Goal: Information Seeking & Learning: Understand process/instructions

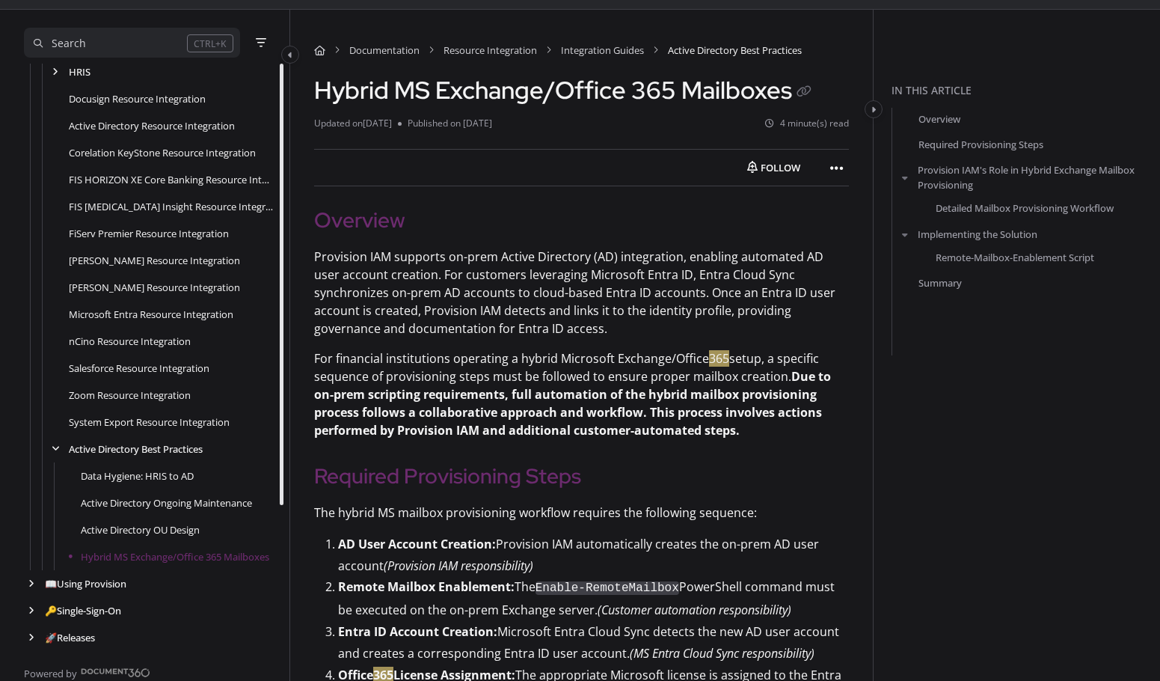
scroll to position [194, 0]
click at [412, 275] on p "Provision IAM supports on-prem Active Directory (AD) integration, enabling auto…" at bounding box center [581, 293] width 535 height 90
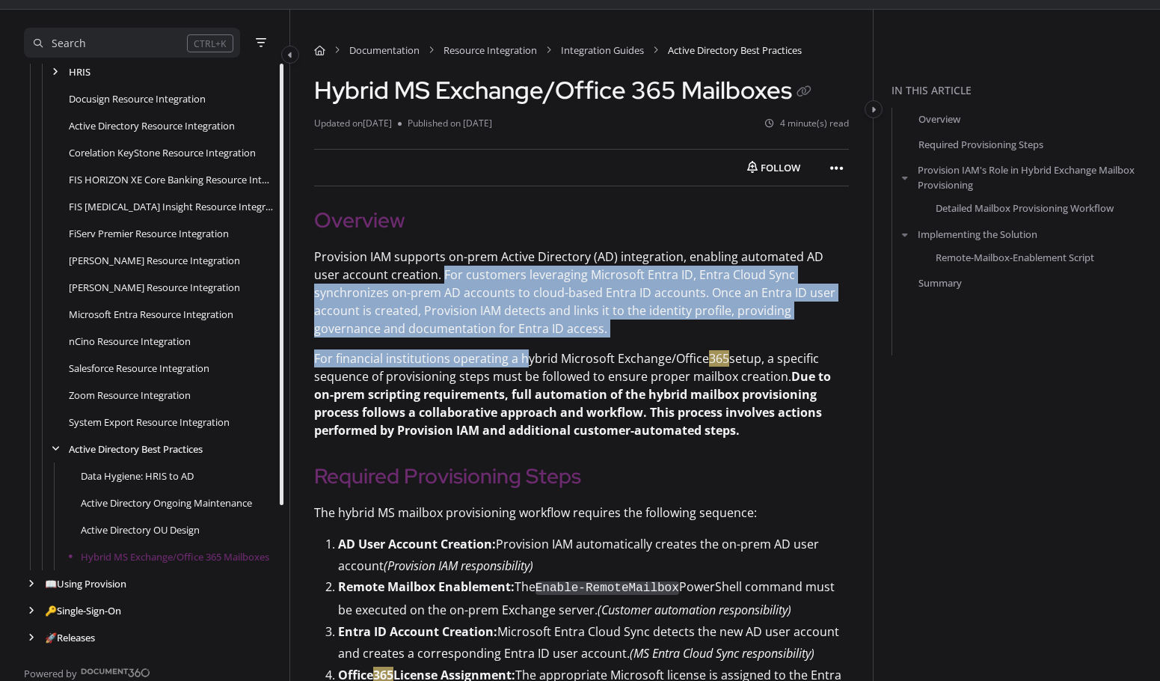
drag, startPoint x: 412, startPoint y: 275, endPoint x: 525, endPoint y: 341, distance: 131.1
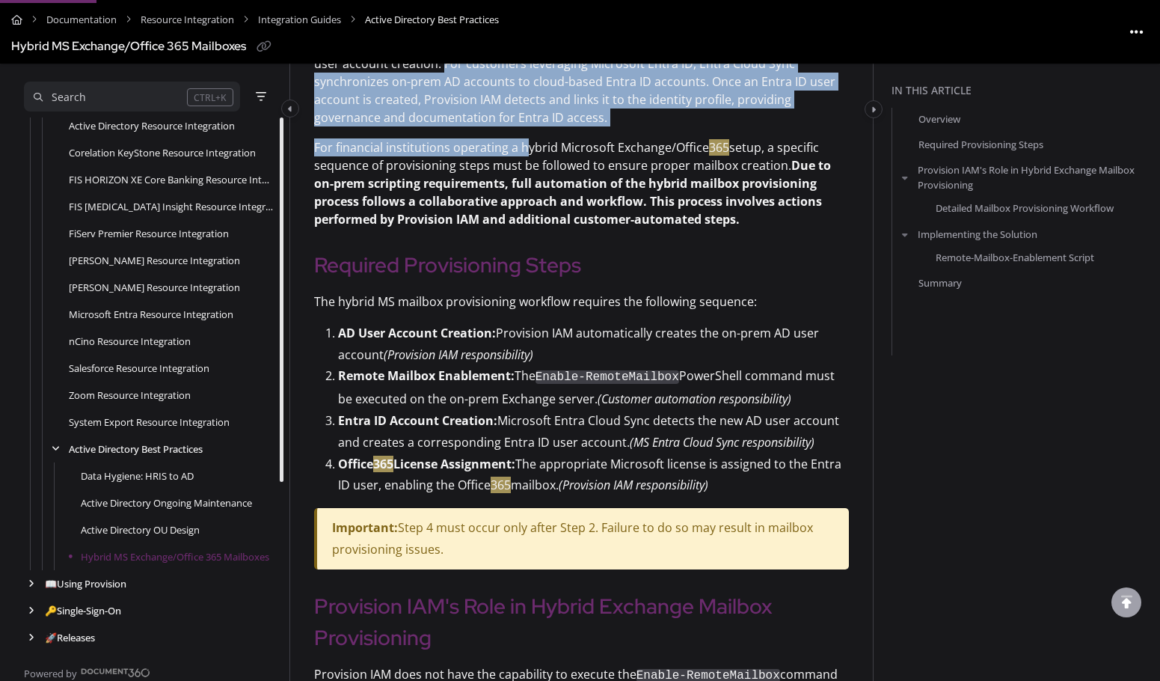
scroll to position [299, 0]
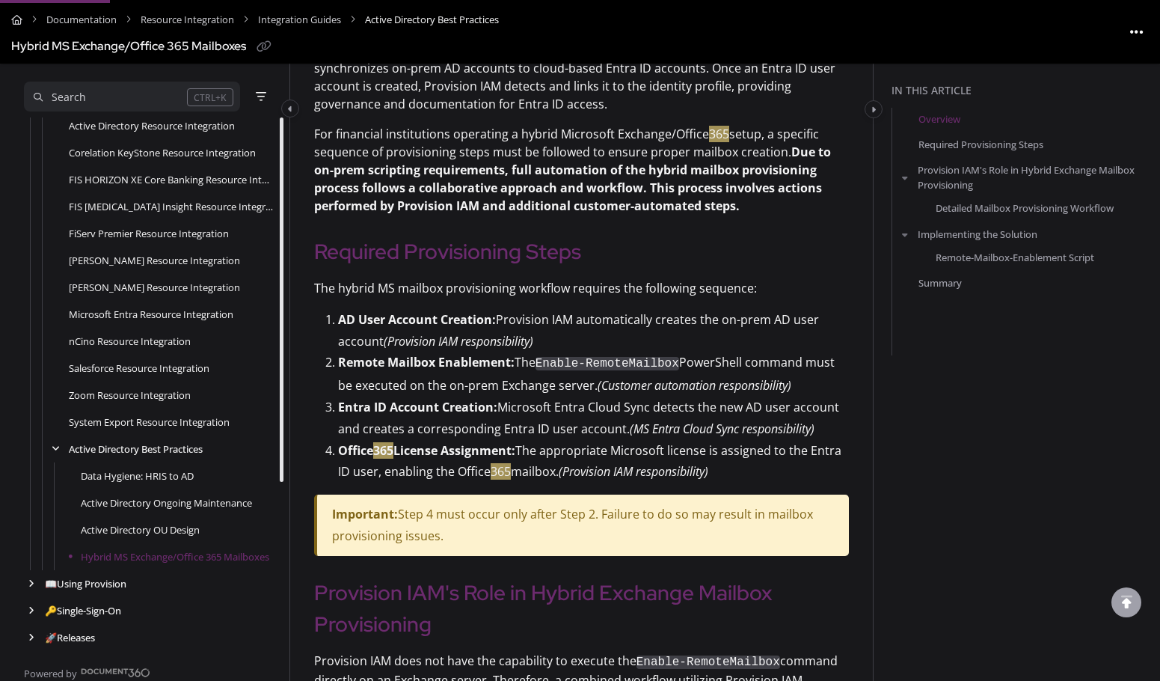
click at [772, 150] on p "For financial institutions operating a hybrid Microsoft Exchange/Office 365 set…" at bounding box center [581, 170] width 535 height 90
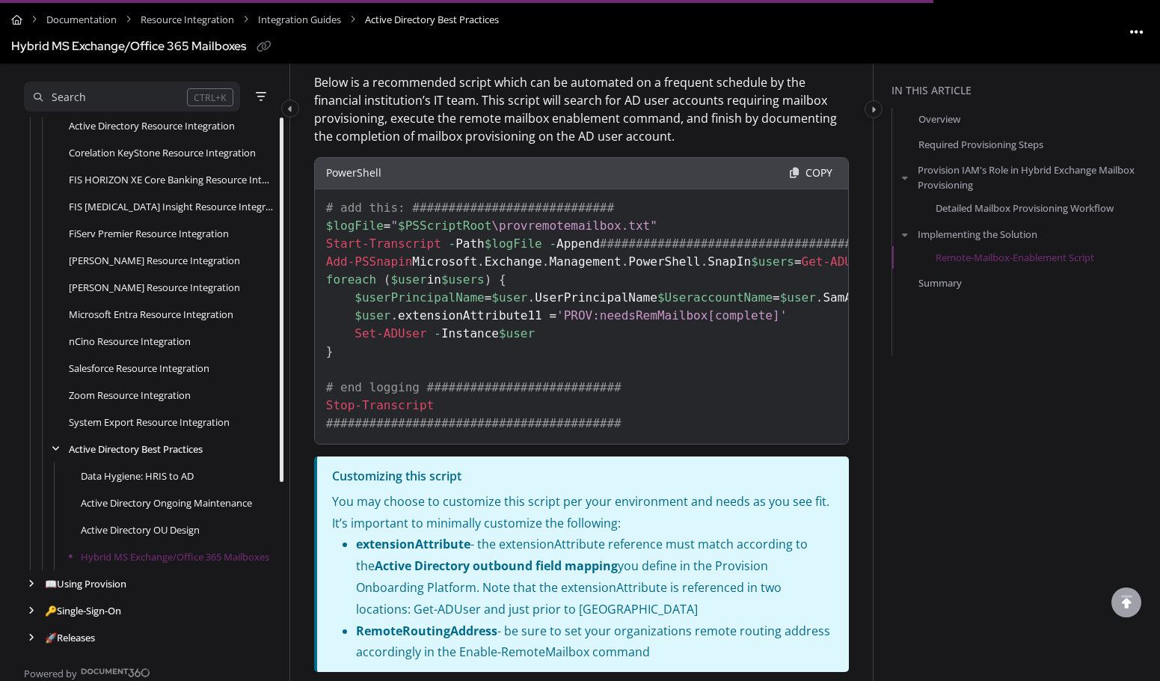
scroll to position [2544, 0]
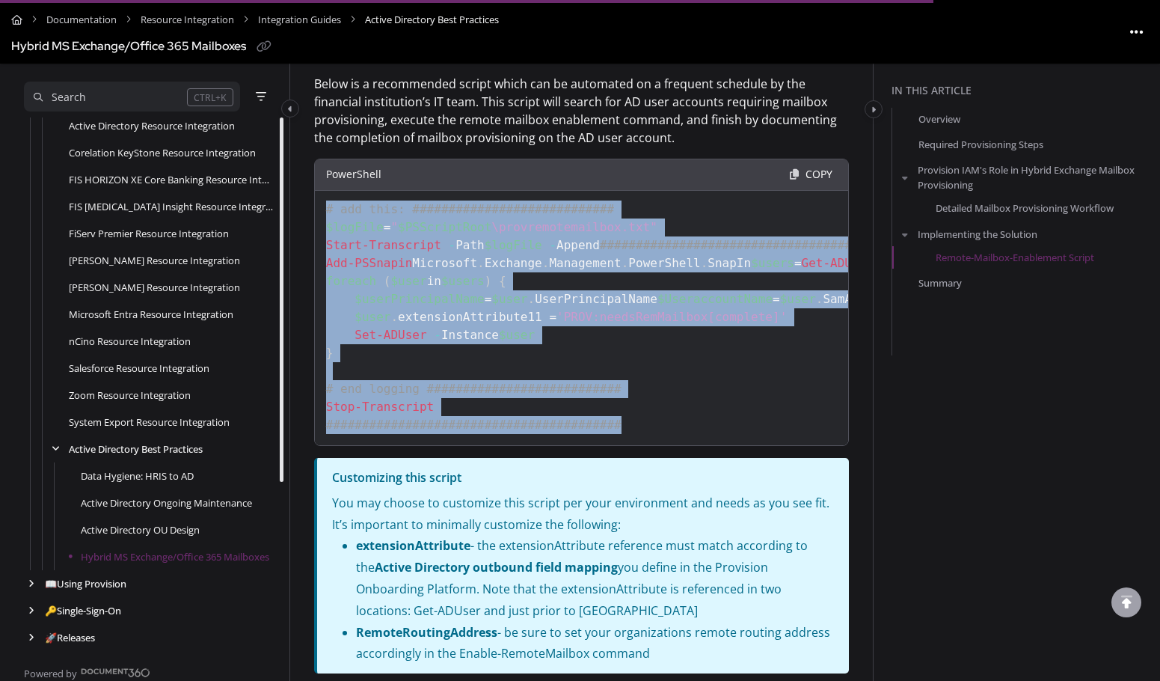
drag, startPoint x: 596, startPoint y: 525, endPoint x: 318, endPoint y: 185, distance: 439.7
click at [318, 185] on pre "# add this: ############################ $logFile = " $PSScriptRoot \provremote…" at bounding box center [581, 302] width 535 height 287
copy code "# add this: ############################ $logFile = " $PSScriptRoot \provremote…"
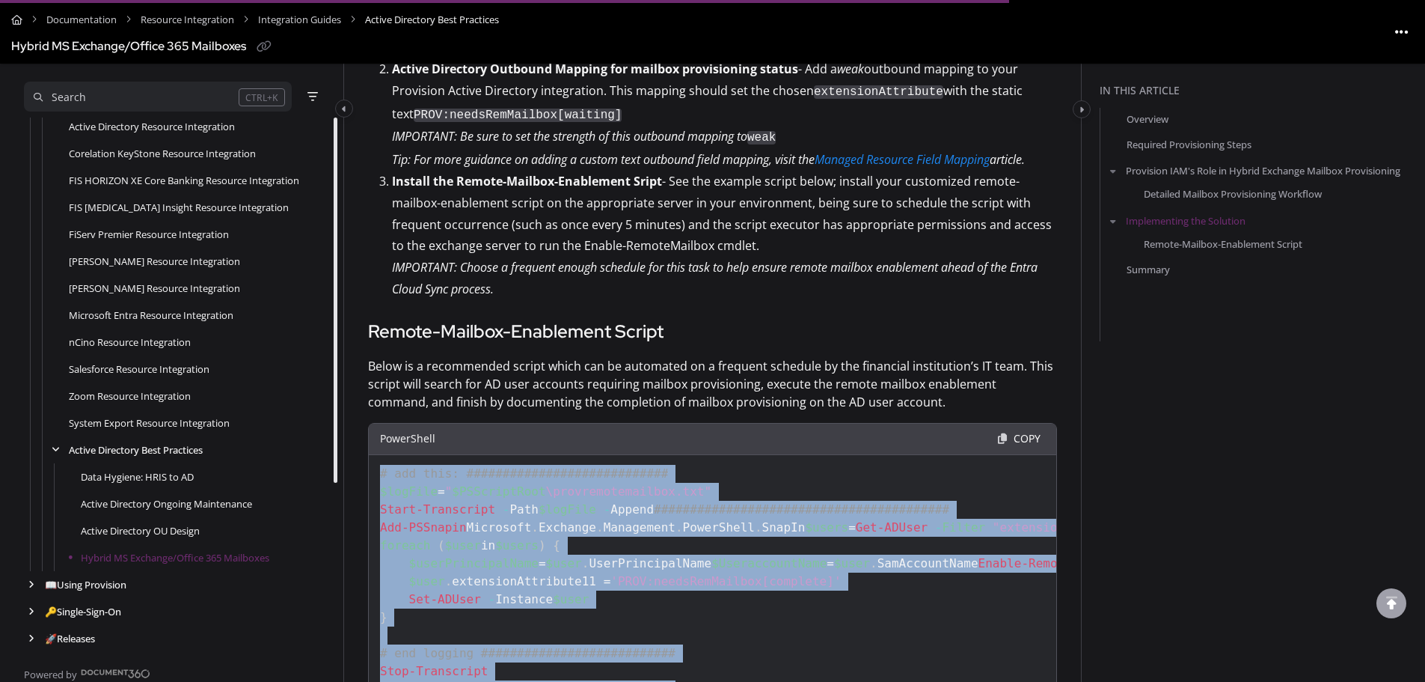
scroll to position [247, 0]
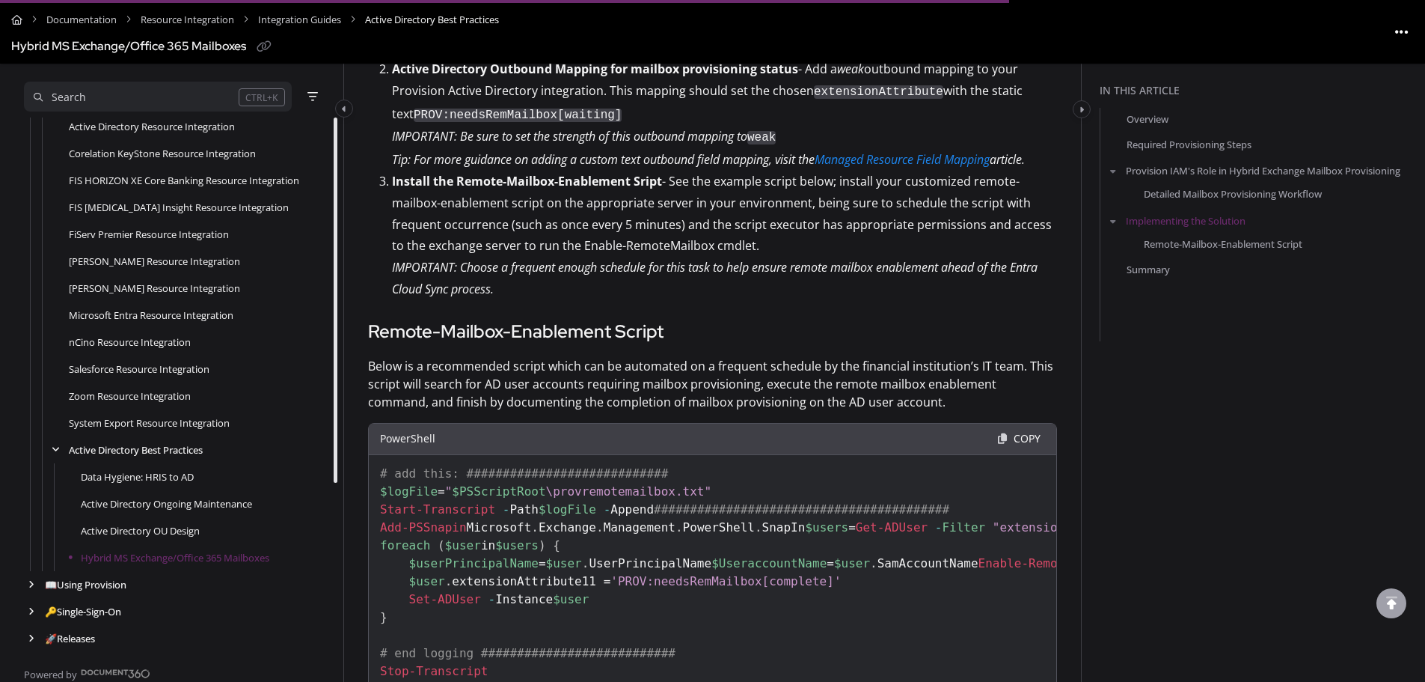
click at [841, 232] on p "Install the Remote-Mailbox-Enablement Sript - See the example script below; ins…" at bounding box center [724, 235] width 665 height 129
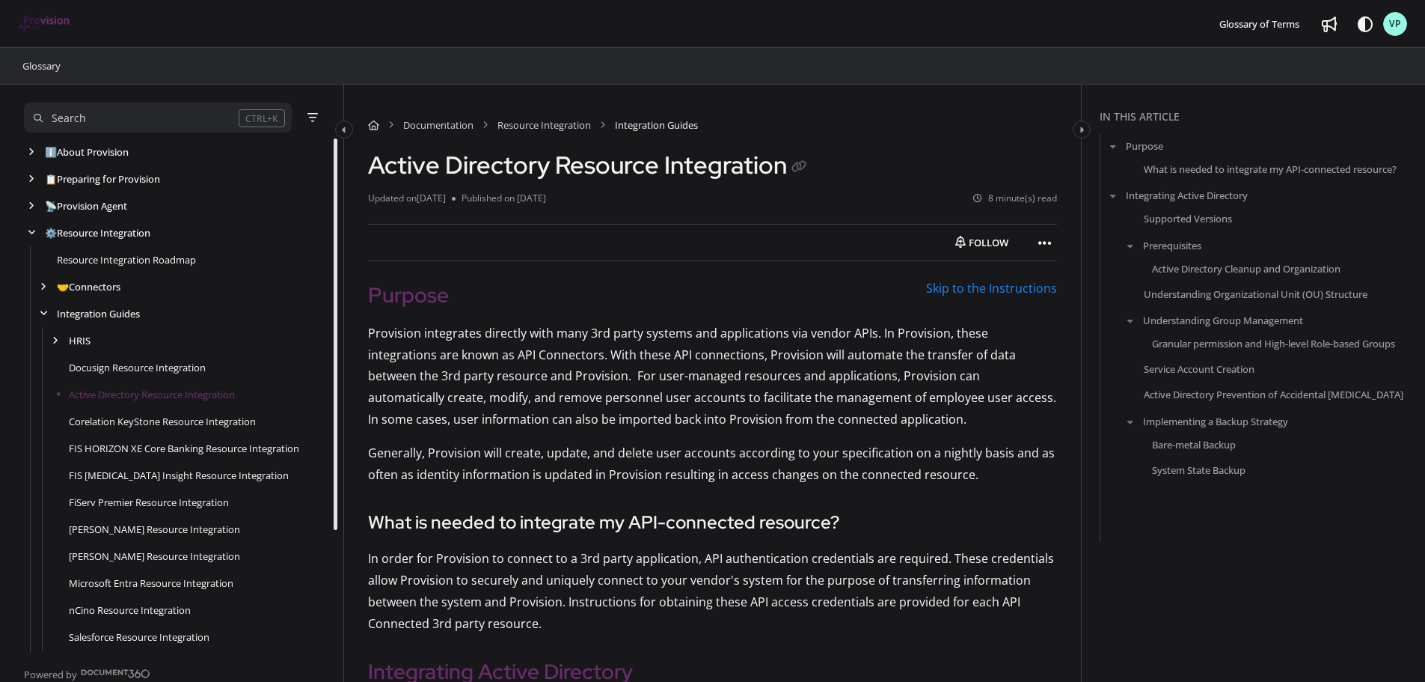
scroll to position [108, 0]
